Goal: Complete application form: Complete application form

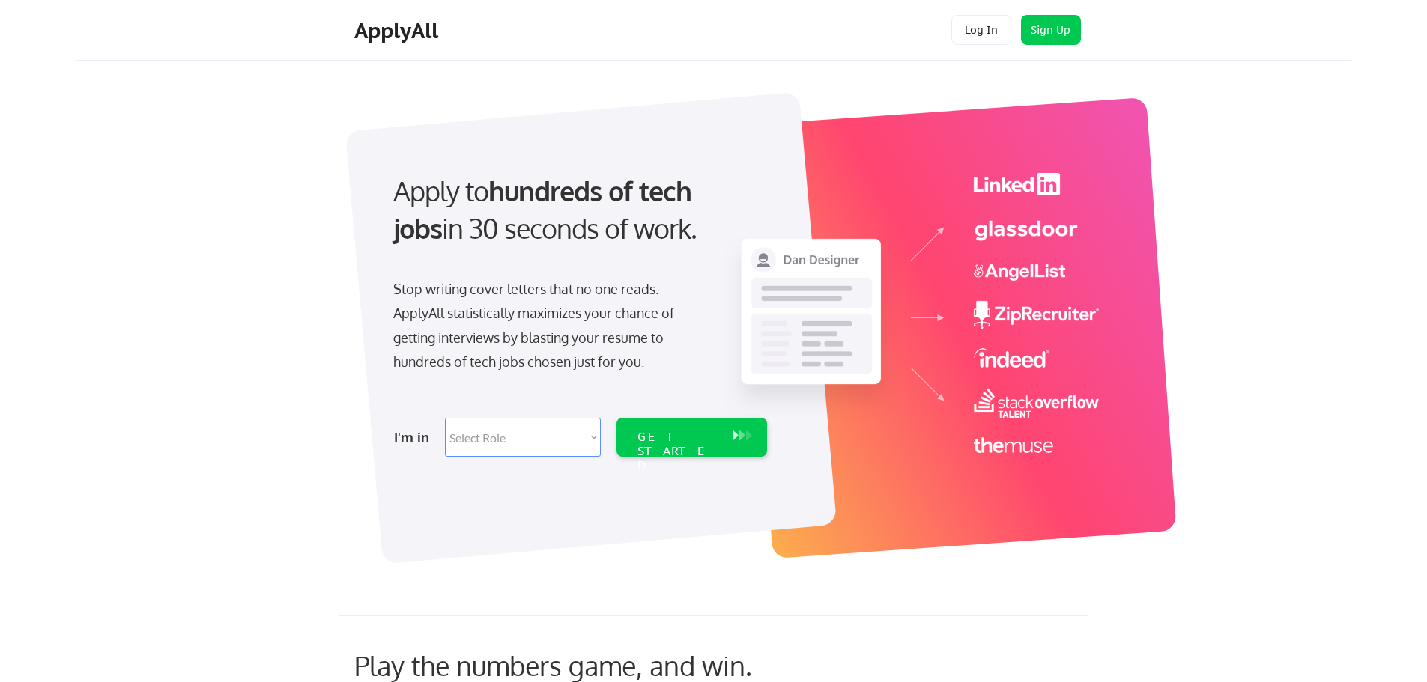
click at [562, 431] on select "Select Role Software Engineering Product Management Customer Success Sales UI/U…" at bounding box center [523, 437] width 156 height 39
click at [868, 43] on div "ApplyAll Log In Sign Up Log Out" at bounding box center [713, 33] width 749 height 37
click at [1039, 22] on button "Sign Up" at bounding box center [1051, 30] width 60 height 30
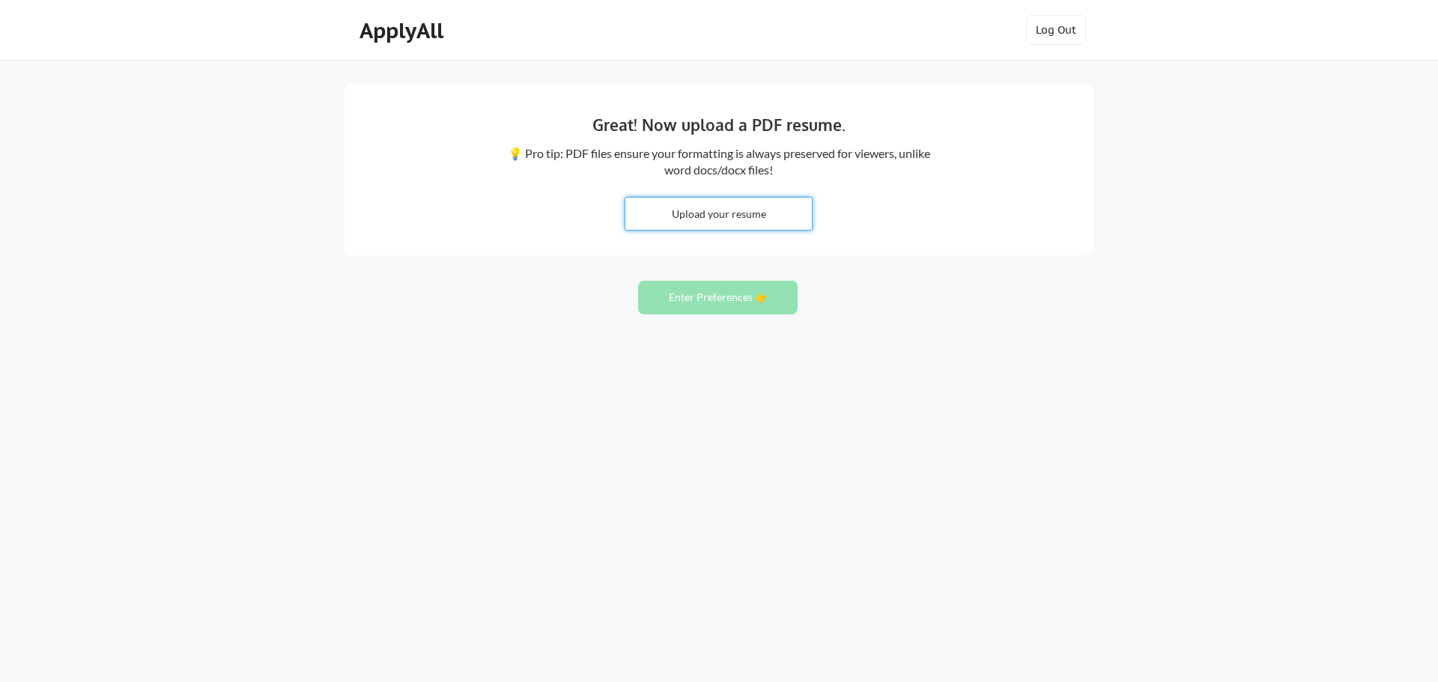
click at [721, 217] on input "file" at bounding box center [718, 214] width 186 height 32
type input "C:\fakepath\EMMANUEL_NWOGU _CV.pdf"
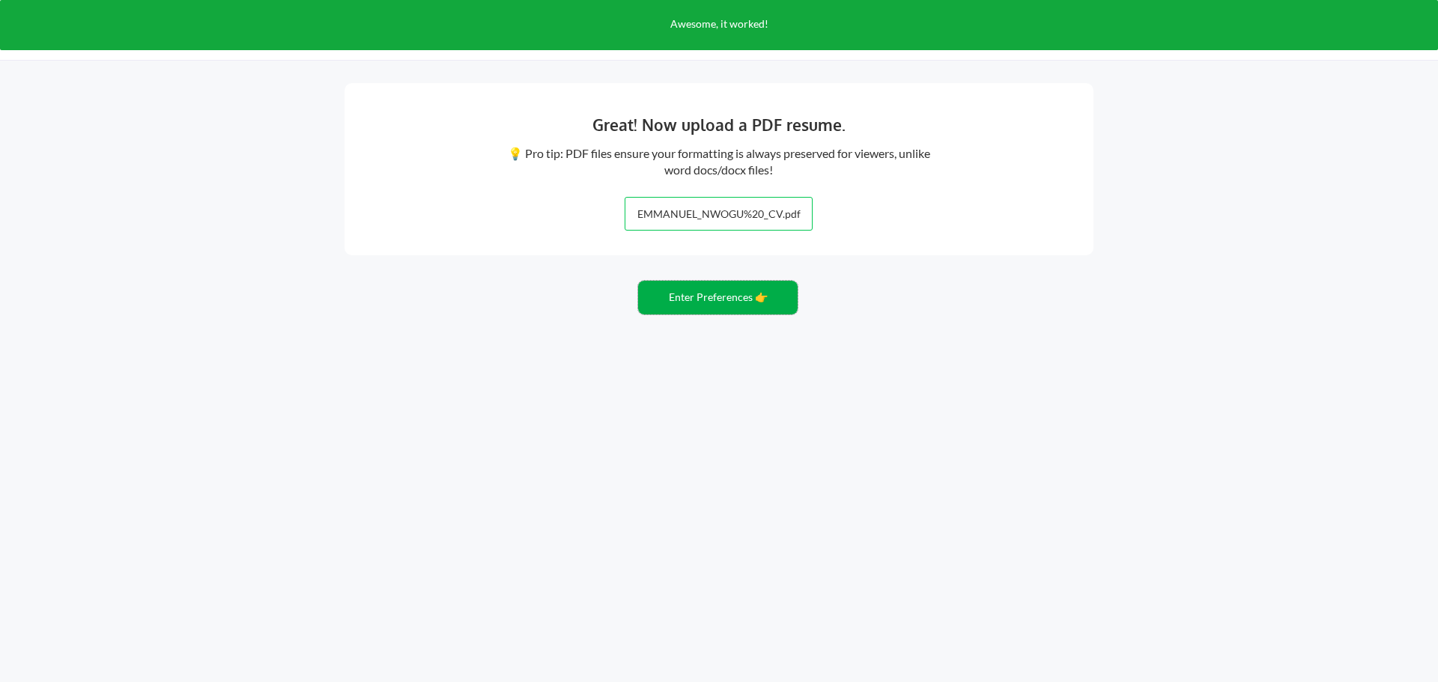
click at [676, 300] on button "Enter Preferences 👉" at bounding box center [718, 298] width 160 height 34
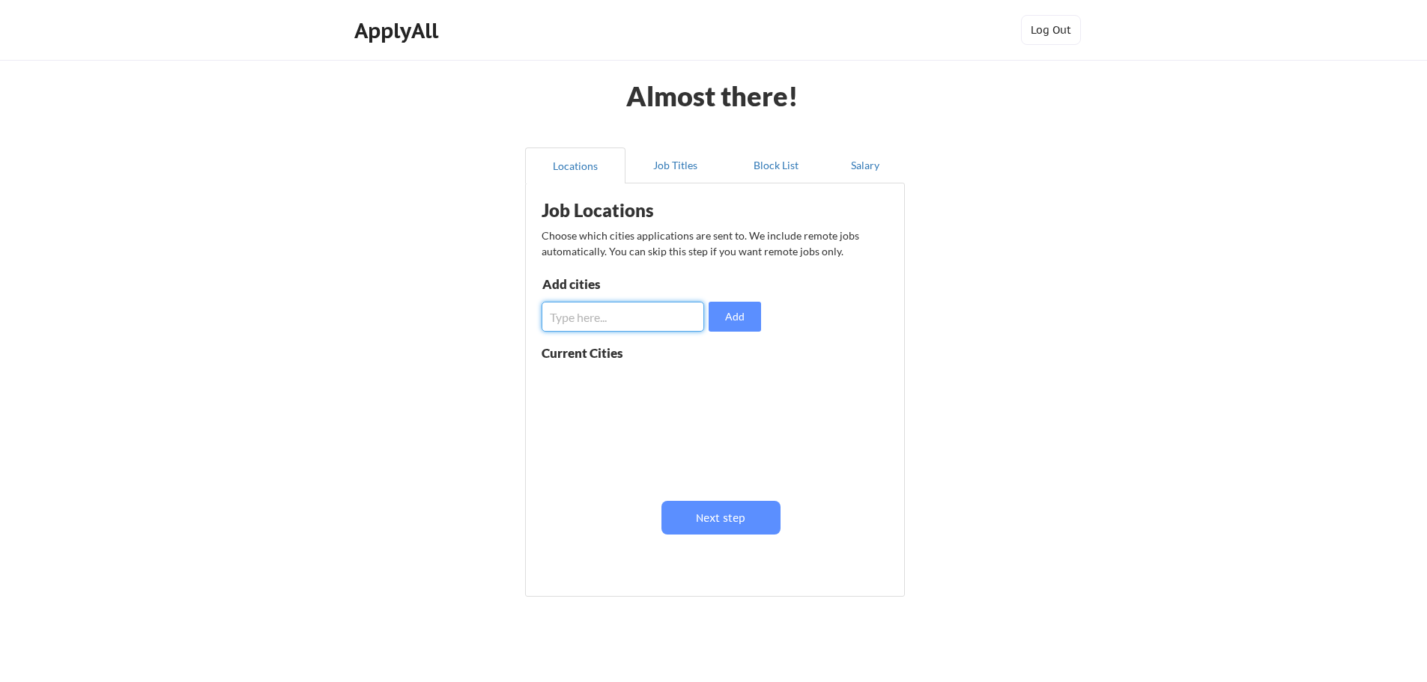
click at [615, 327] on input "input" at bounding box center [622, 317] width 163 height 30
click at [655, 309] on input "input" at bounding box center [622, 317] width 163 height 30
type input "remote"
click at [733, 313] on button "Add" at bounding box center [734, 317] width 52 height 30
click at [673, 169] on button "Job Titles" at bounding box center [675, 166] width 100 height 36
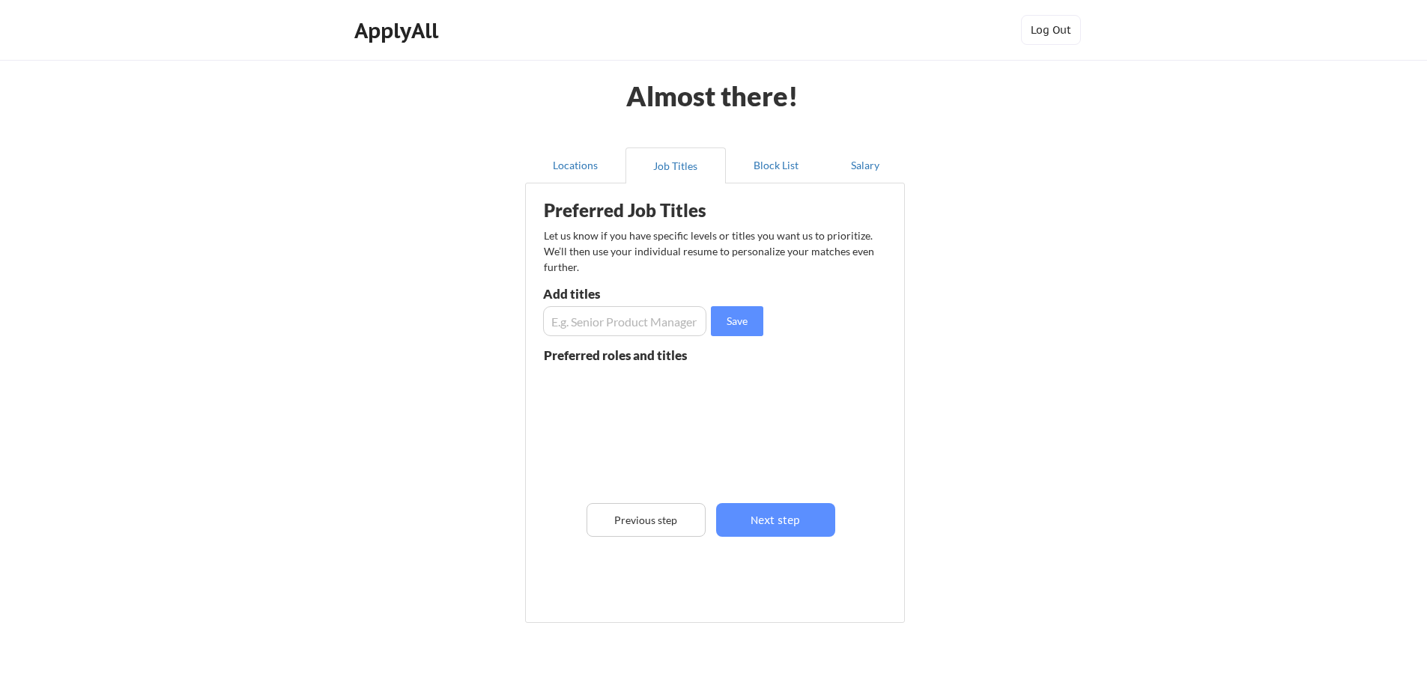
click at [663, 319] on input "input" at bounding box center [624, 321] width 163 height 30
type input "Cloud Engineer"
click at [586, 318] on input "input" at bounding box center [624, 321] width 163 height 30
type input "DevOps"
click at [586, 318] on input "input" at bounding box center [624, 321] width 163 height 30
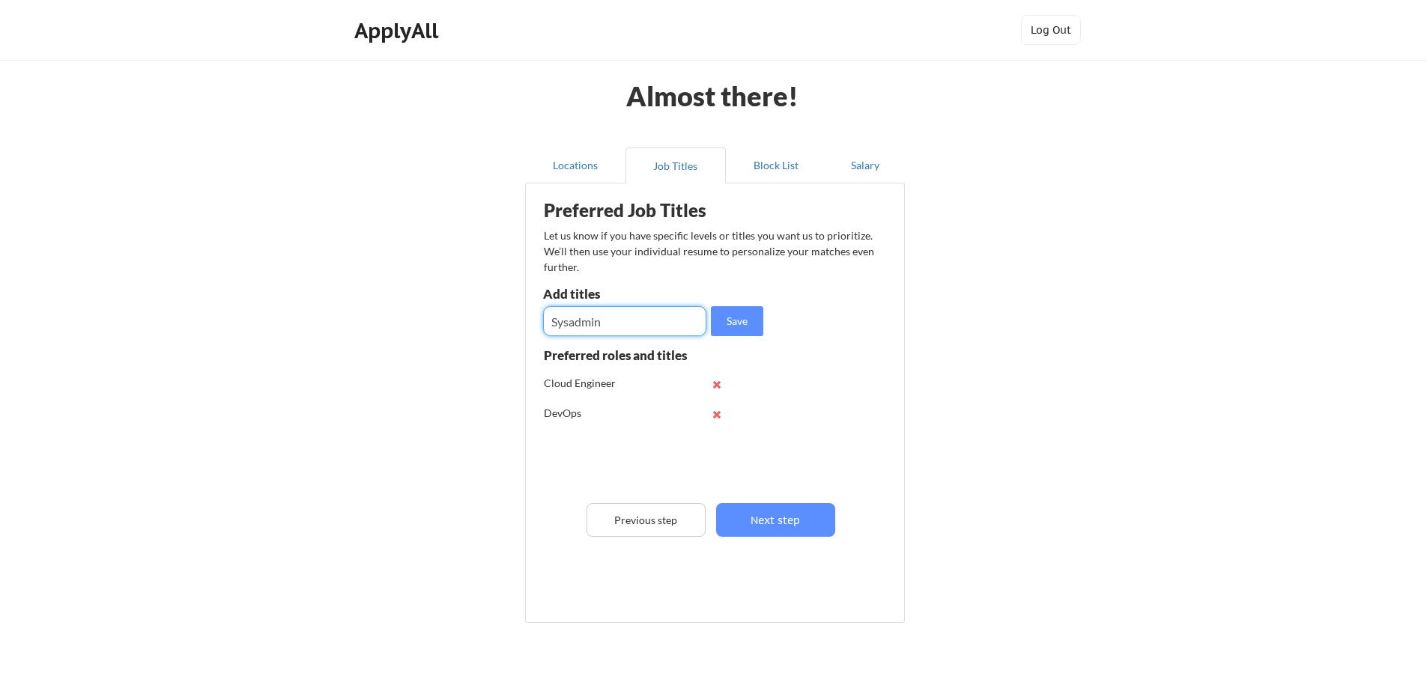
type input "Sysadmin"
click at [586, 318] on input "input" at bounding box center [624, 321] width 163 height 30
type input "IT Infrastructure"
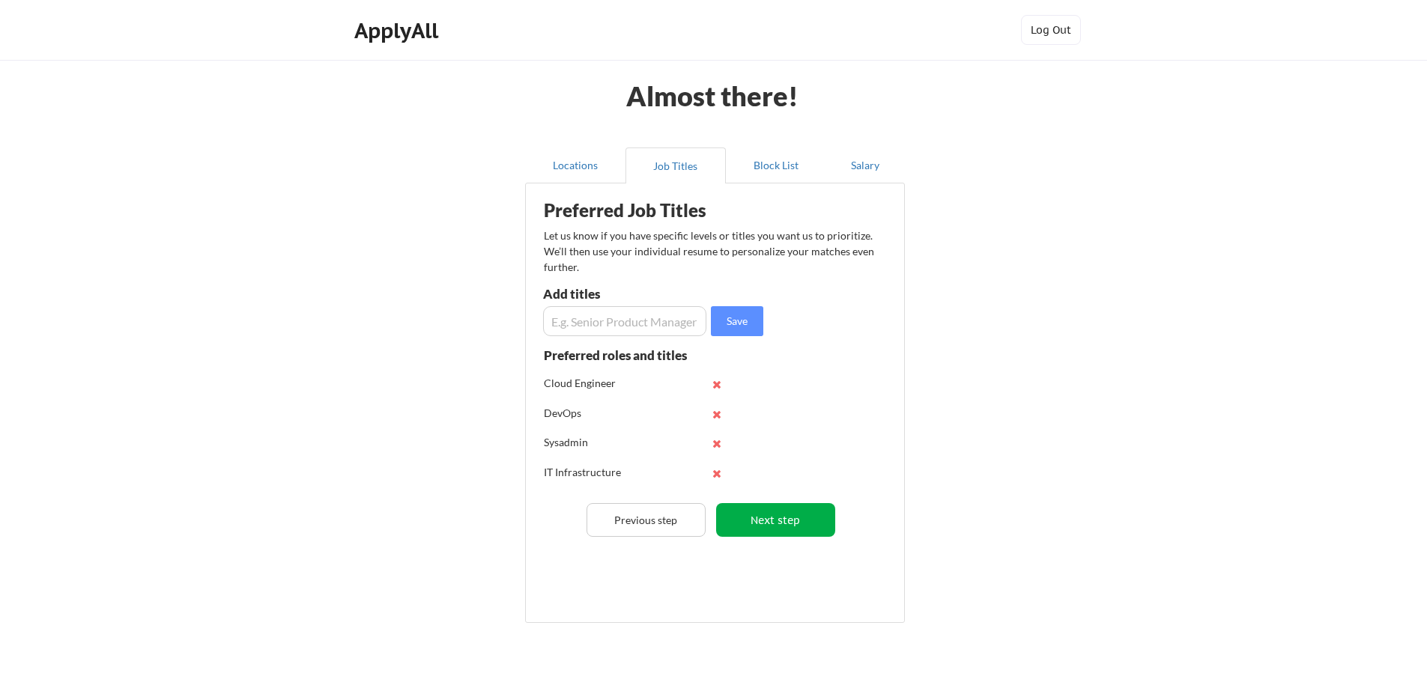
click at [759, 515] on button "Next step" at bounding box center [775, 520] width 119 height 34
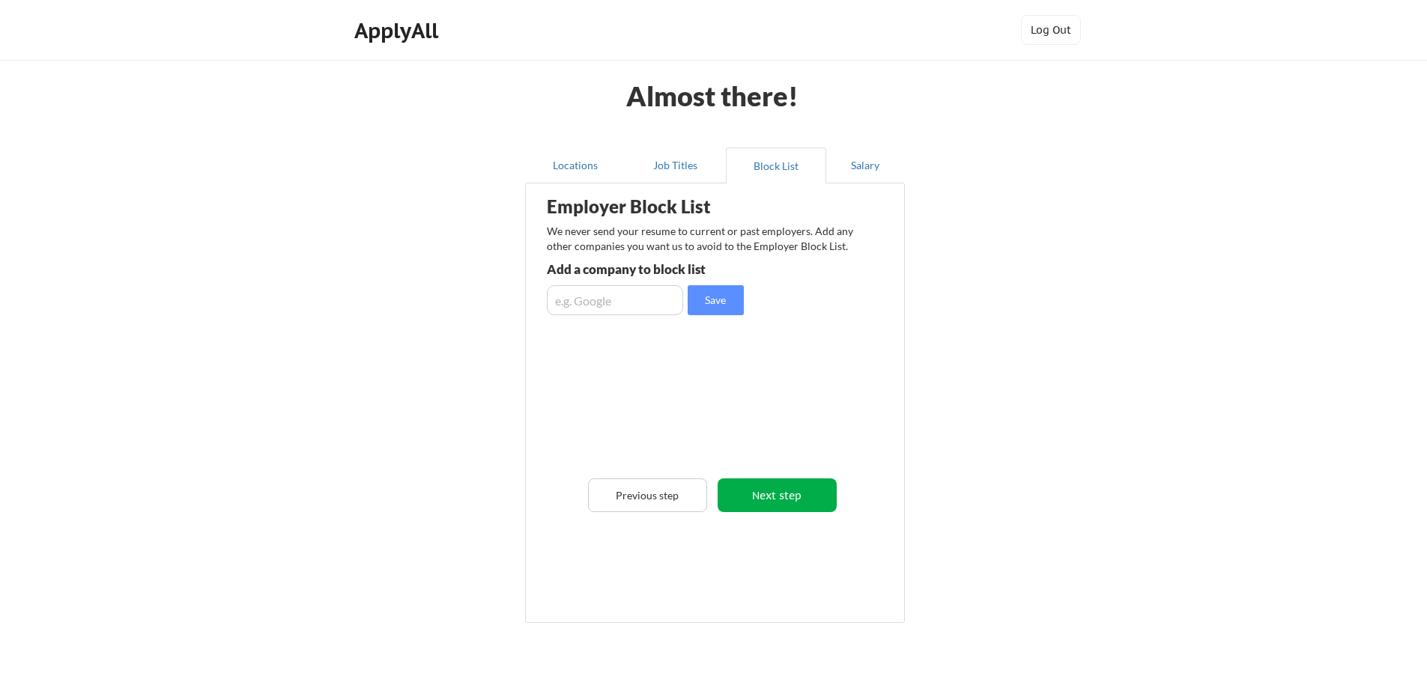
click at [762, 484] on button "Next step" at bounding box center [776, 496] width 119 height 34
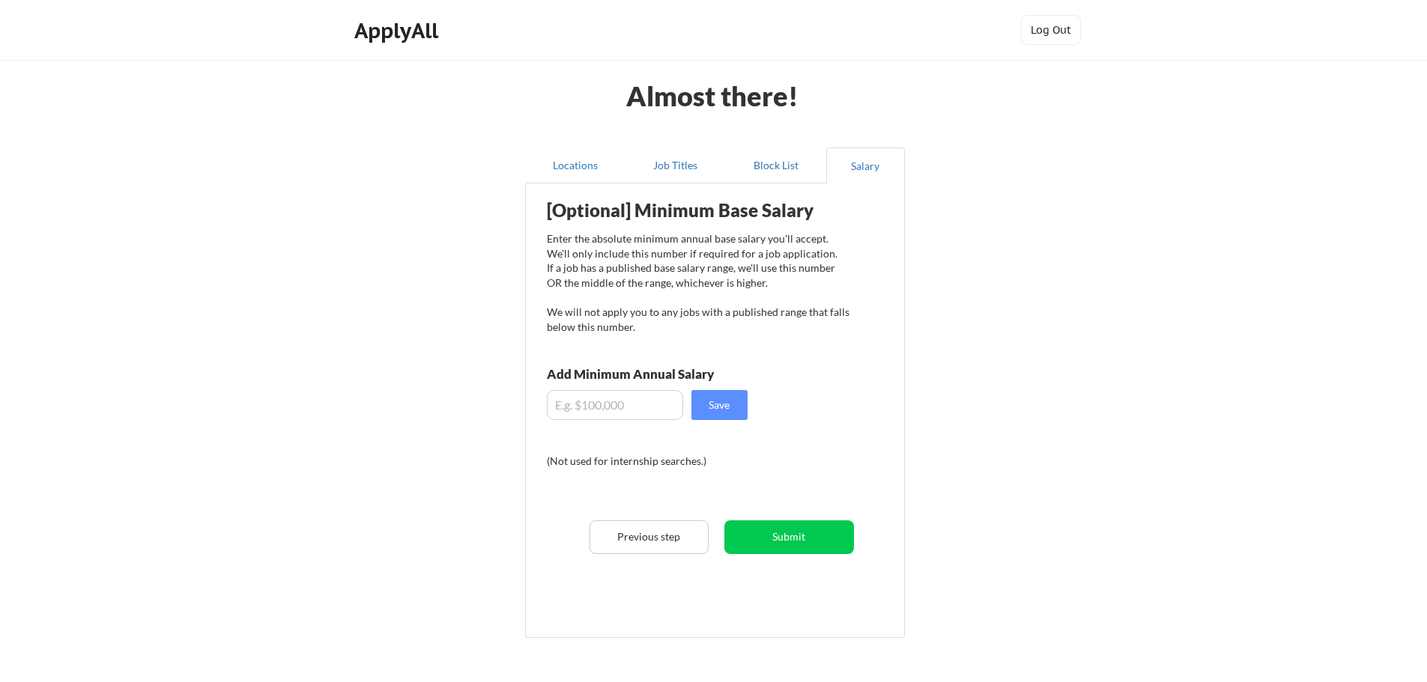
click at [657, 399] on input "input" at bounding box center [615, 405] width 136 height 30
type input "$20,000"
drag, startPoint x: 638, startPoint y: 406, endPoint x: 499, endPoint y: 430, distance: 141.3
click at [499, 430] on div "Almost there! Locations Job Titles Block List Salary Employer Block List We nev…" at bounding box center [713, 387] width 1427 height 775
click at [771, 532] on button "Submit" at bounding box center [789, 538] width 130 height 34
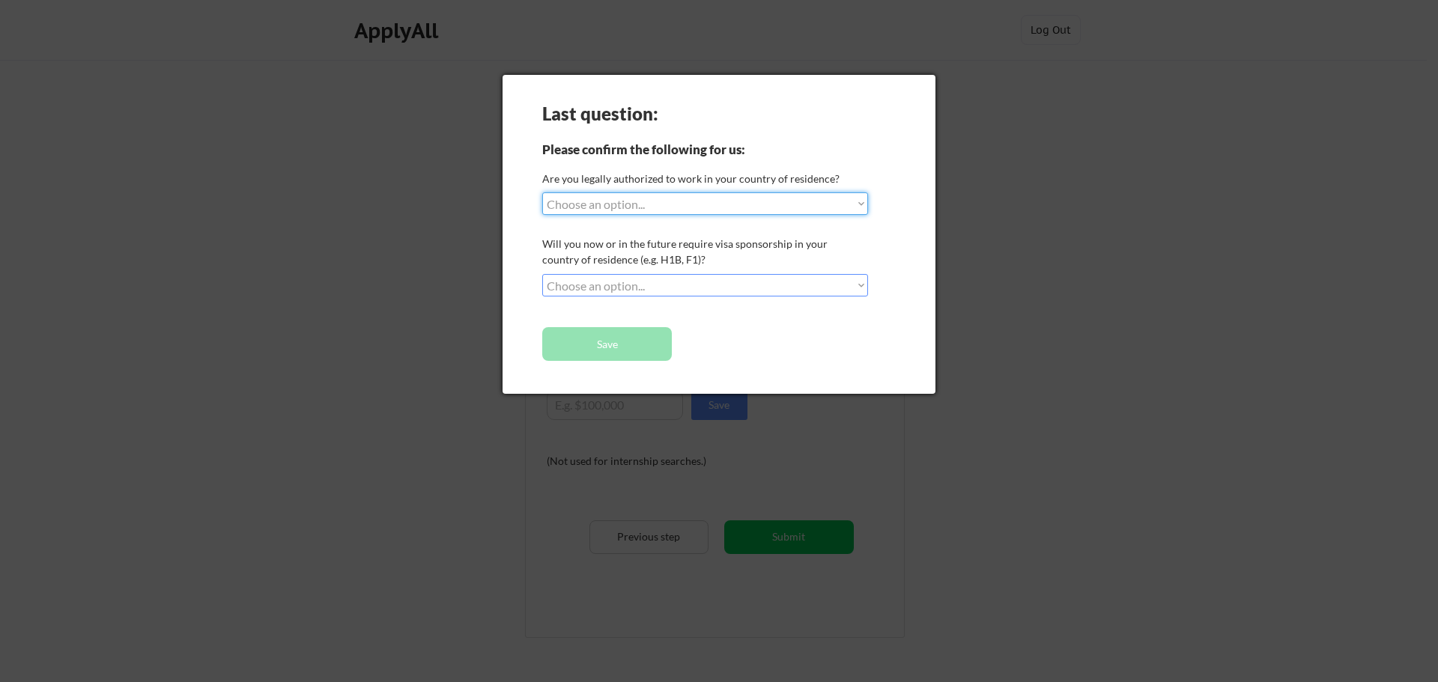
click at [739, 210] on select "Choose an option... Yes, I am a US Citizen Yes, I am a Canadian Citizen Yes, I …" at bounding box center [705, 203] width 326 height 22
select select ""yes__i_am_an_other_permanent_resident""
click at [542, 192] on select "Choose an option... Yes, I am a US Citizen Yes, I am a Canadian Citizen Yes, I …" at bounding box center [705, 203] width 326 height 22
click at [626, 280] on select "Choose an option... No, I will not need sponsorship Yes, I will need sponsorship" at bounding box center [705, 285] width 326 height 22
select select ""no__i_will_not_need_sponsorship""
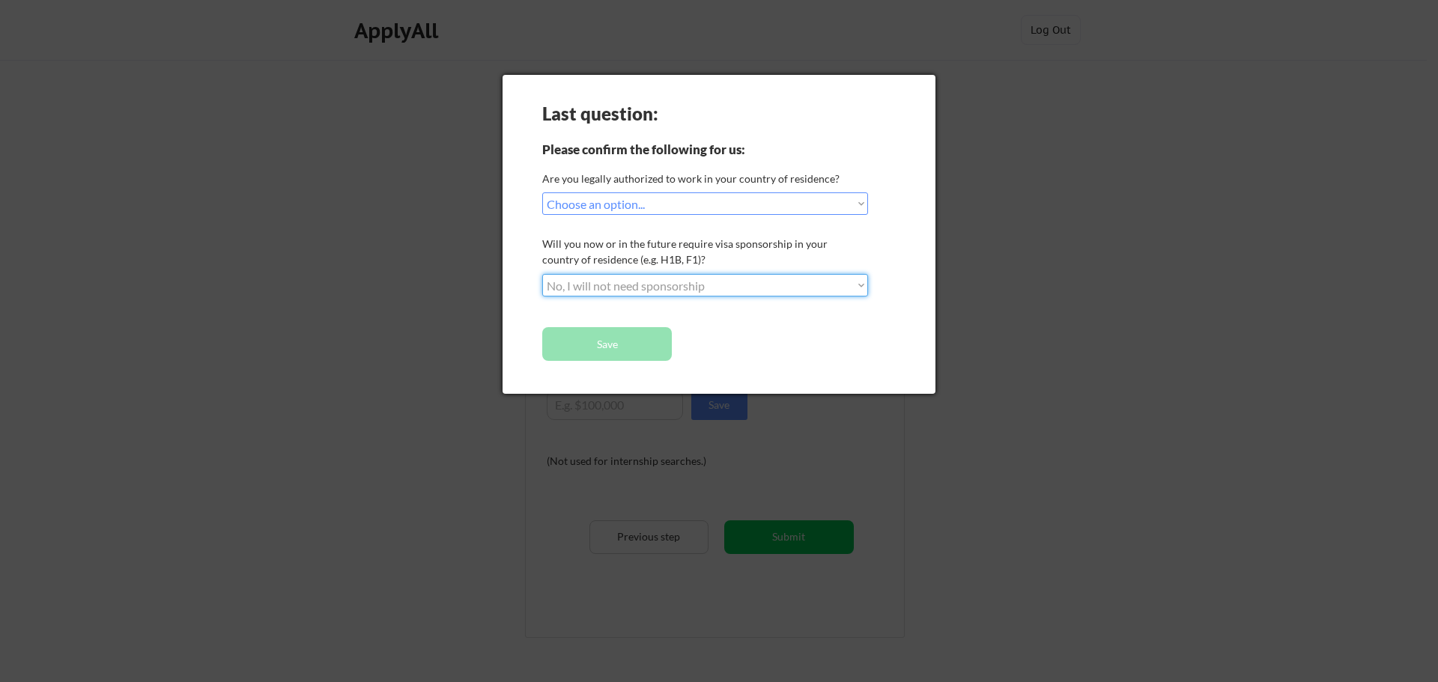
click at [542, 274] on select "Choose an option... No, I will not need sponsorship Yes, I will need sponsorship" at bounding box center [705, 285] width 326 height 22
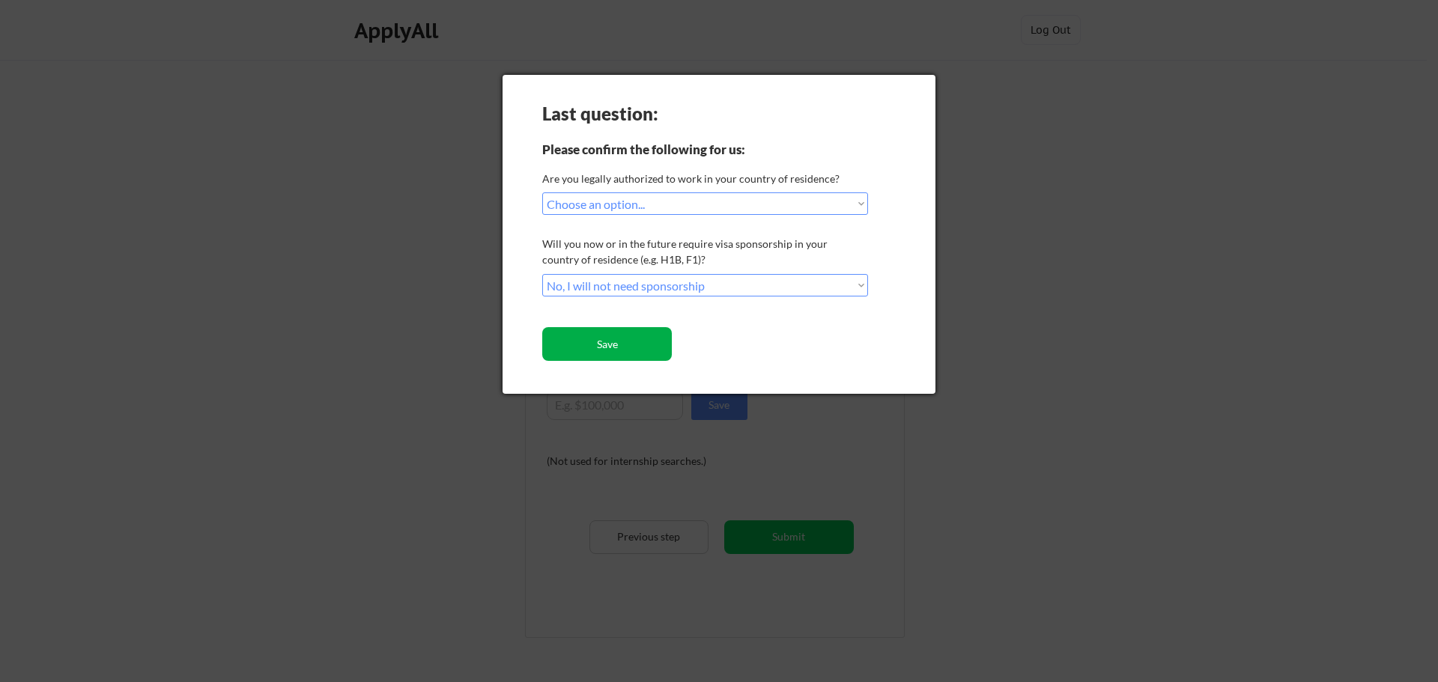
click at [651, 351] on button "Save" at bounding box center [607, 344] width 130 height 34
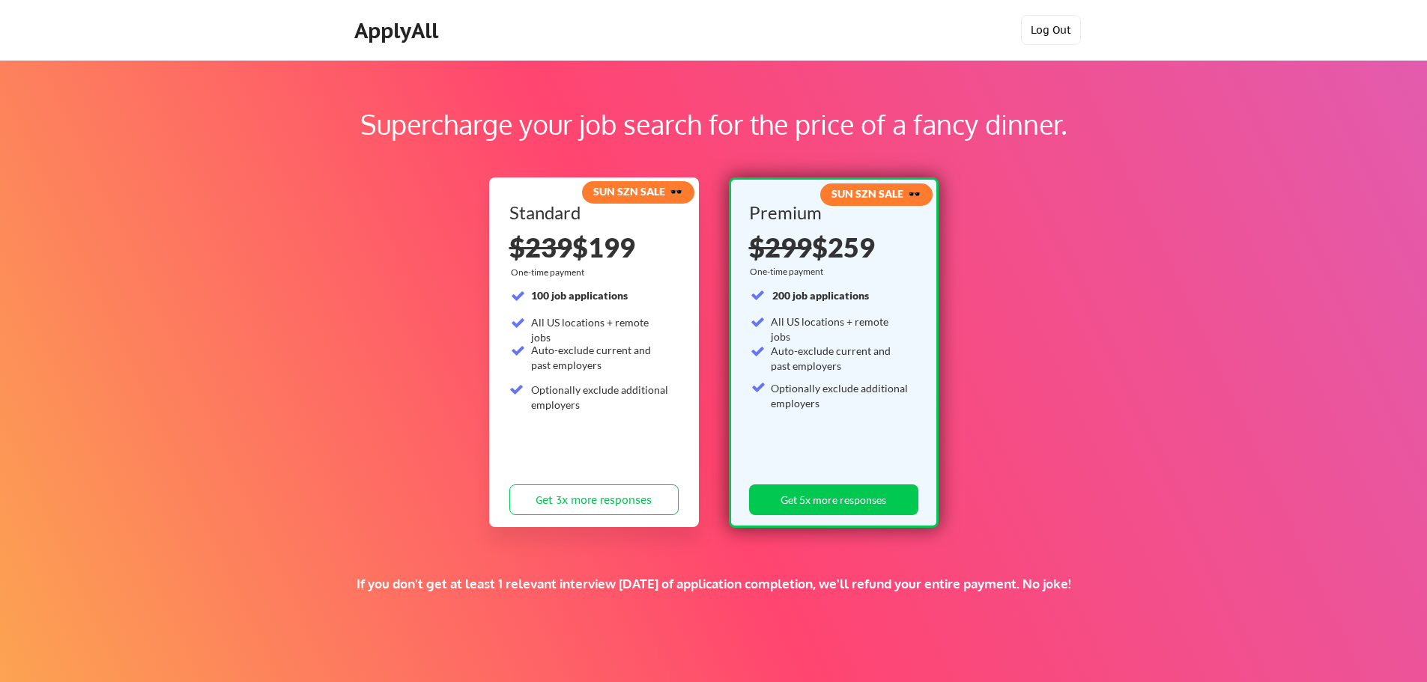
click at [1025, 25] on button "Log Out" at bounding box center [1051, 30] width 60 height 30
